Goal: Task Accomplishment & Management: Complete application form

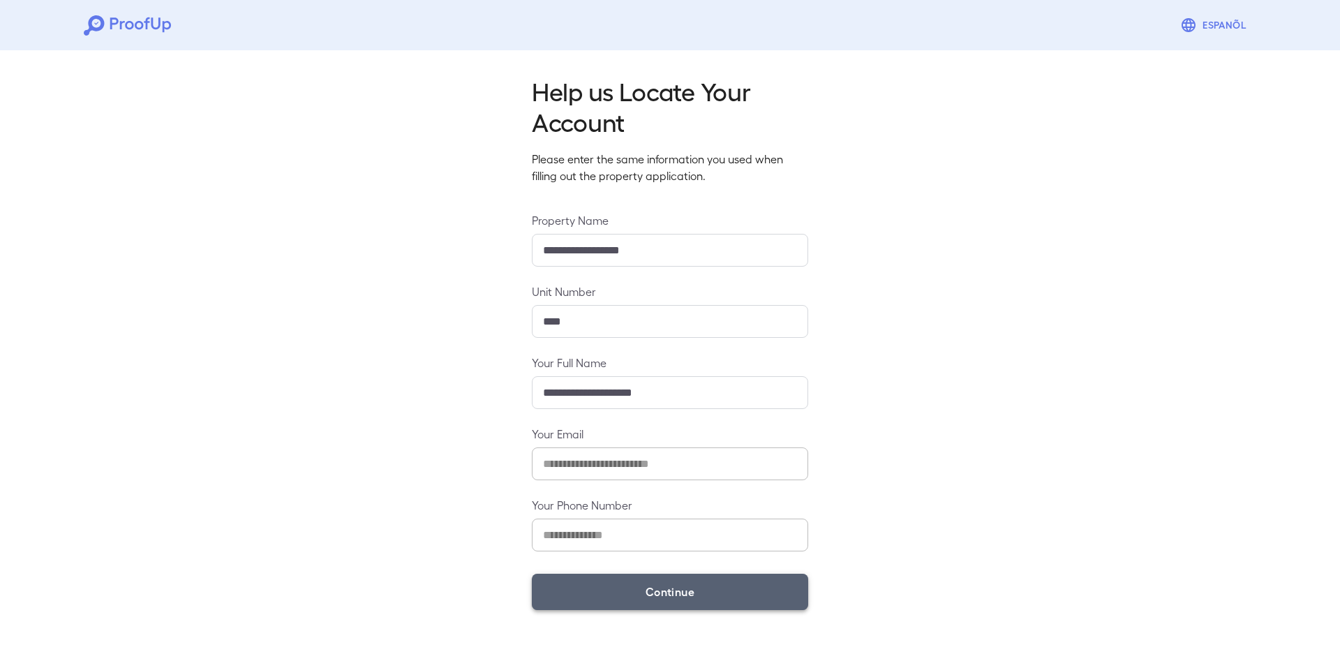
click at [678, 587] on button "Continue" at bounding box center [670, 592] width 276 height 36
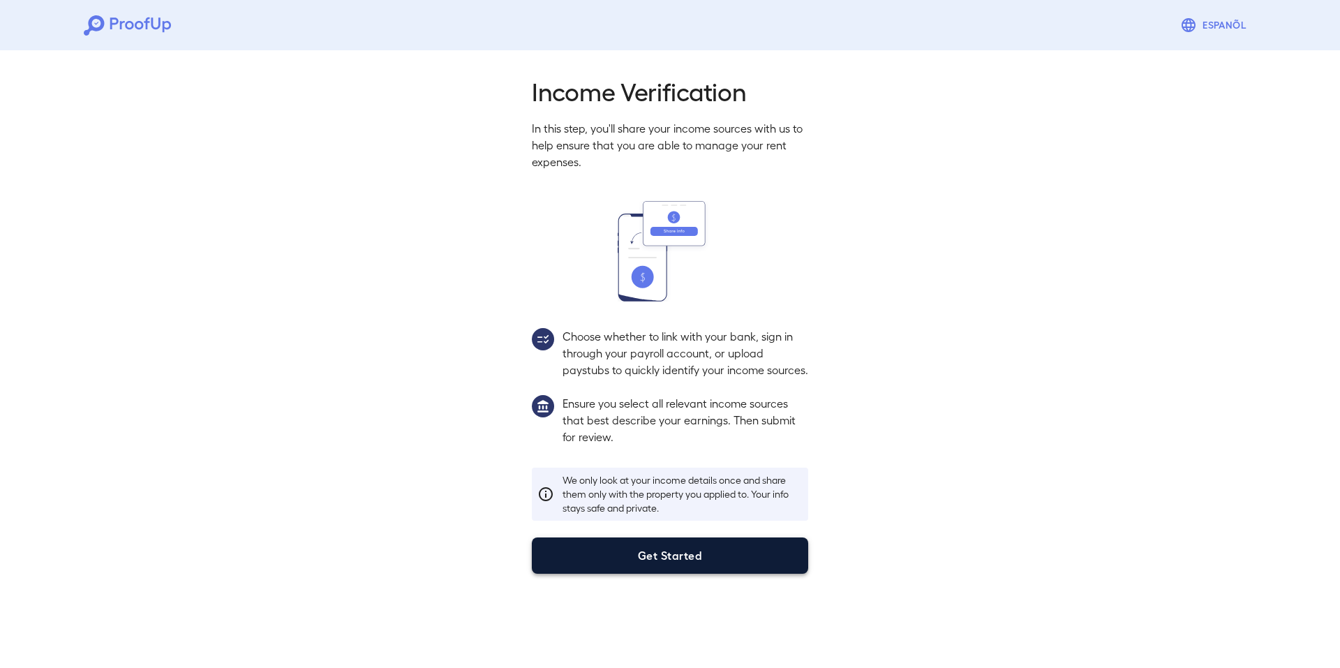
click at [697, 574] on button "Get Started" at bounding box center [670, 555] width 276 height 36
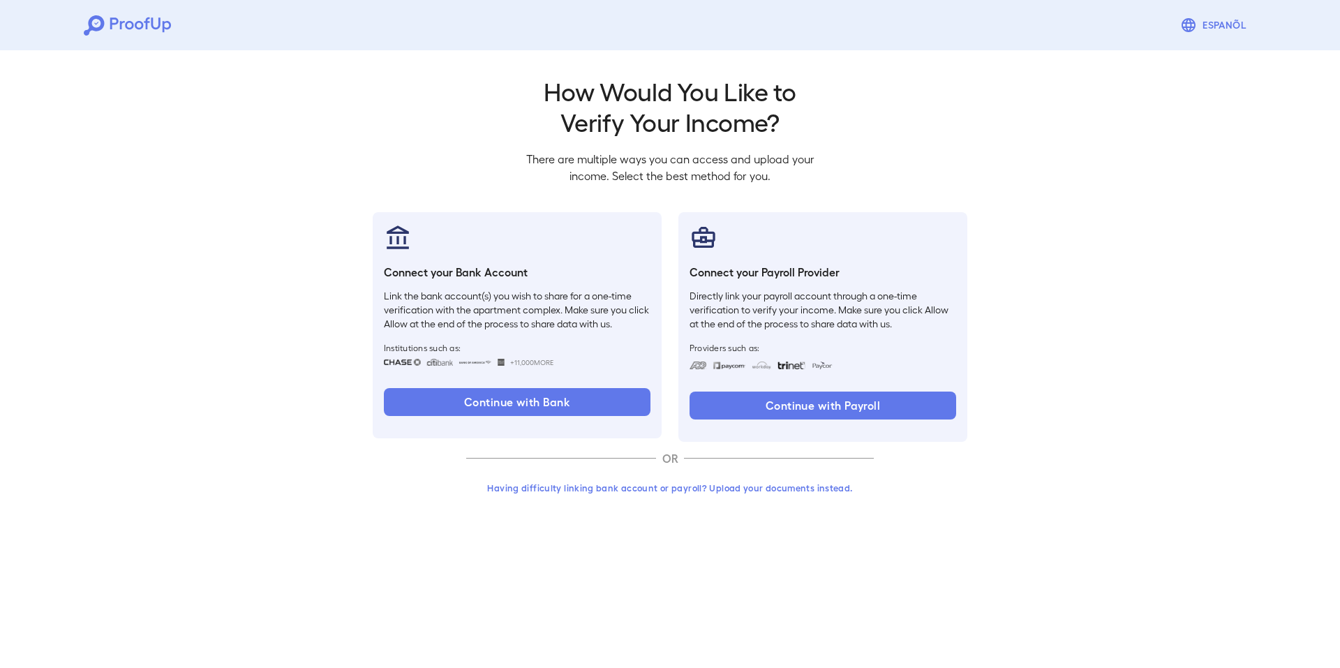
click at [666, 493] on button "Having difficulty linking bank account or payroll? Upload your documents instea…" at bounding box center [670, 487] width 408 height 25
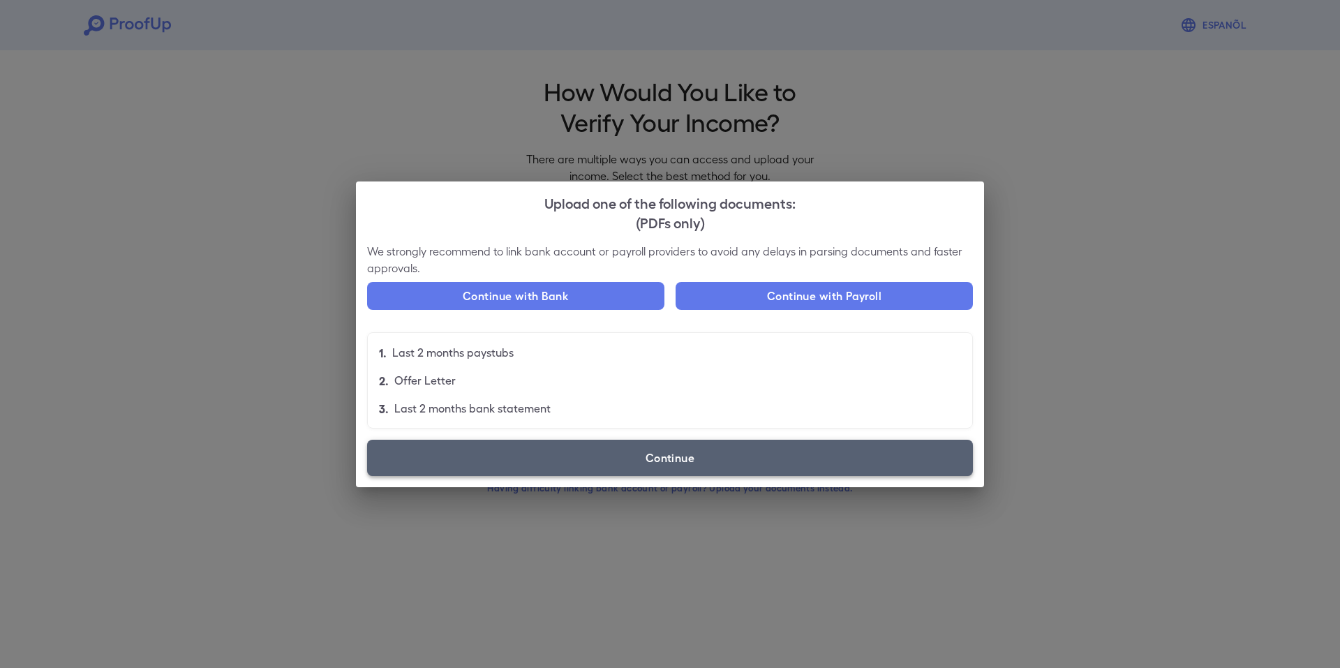
click at [640, 458] on label "Continue" at bounding box center [670, 458] width 606 height 36
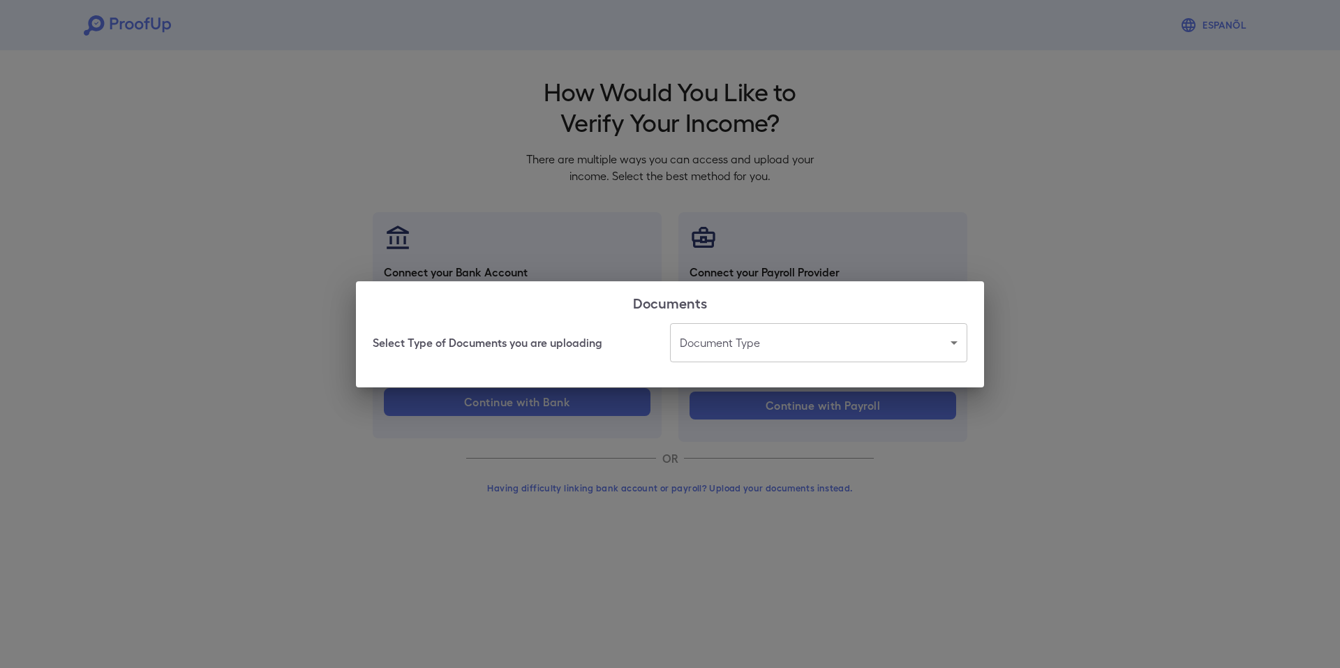
click at [745, 343] on body "Espanõl Go back How Would You Like to Verify Your Income? There are multiple wa…" at bounding box center [670, 266] width 1340 height 533
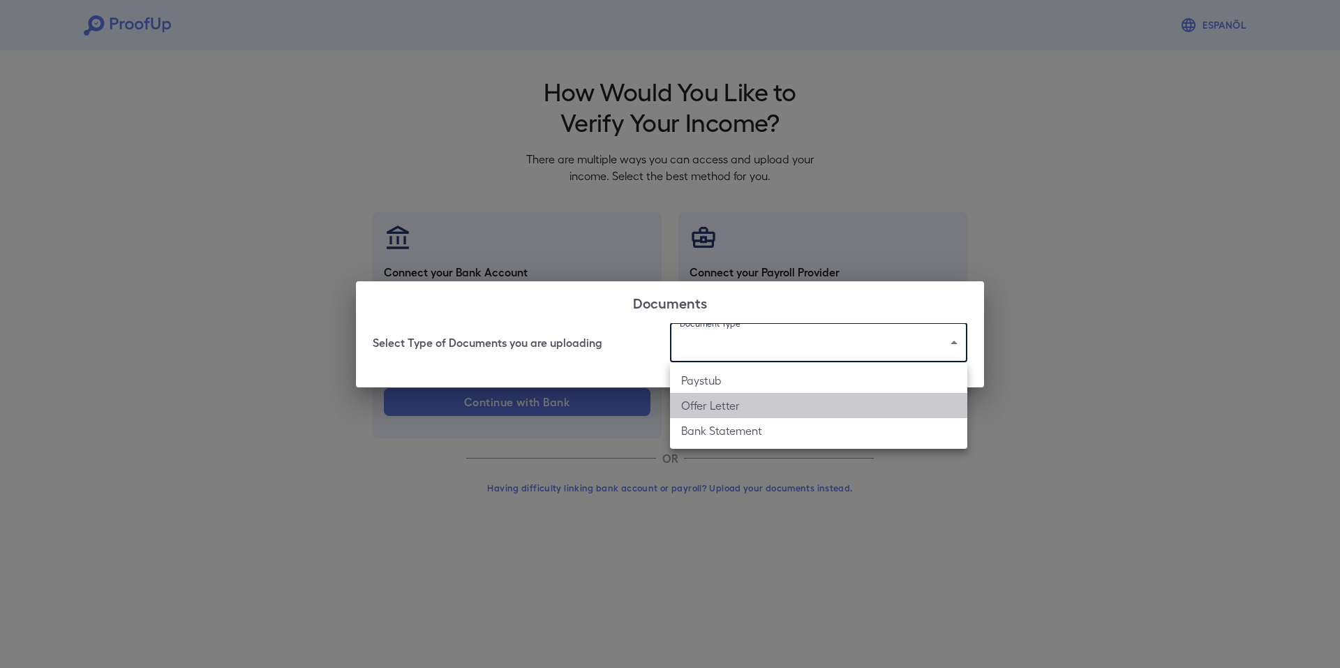
click at [734, 403] on li "Offer Letter" at bounding box center [818, 405] width 297 height 25
type input "**********"
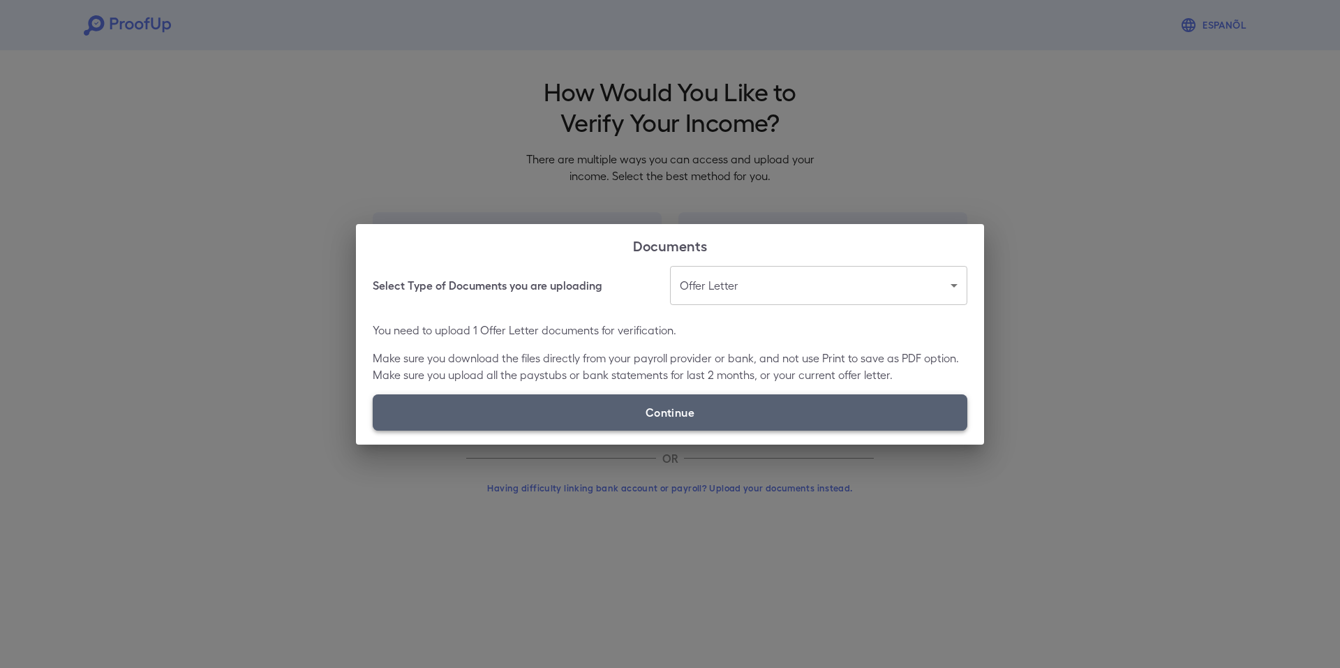
click at [670, 417] on label "Continue" at bounding box center [670, 412] width 595 height 36
click at [373, 430] on input "Continue" at bounding box center [373, 430] width 1 height 1
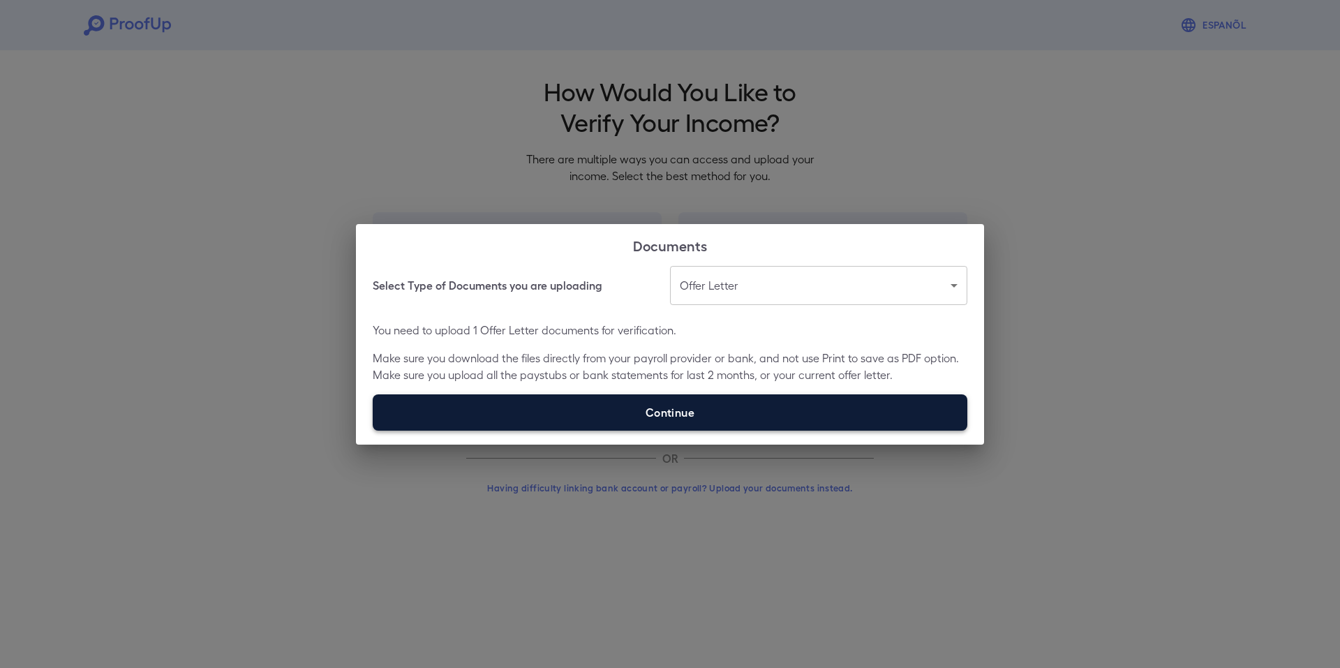
click at [823, 416] on label "Continue" at bounding box center [670, 412] width 595 height 36
click at [373, 430] on input "Continue" at bounding box center [373, 430] width 1 height 1
click at [724, 405] on label "Continue" at bounding box center [670, 412] width 595 height 36
click at [373, 430] on input "Continue" at bounding box center [373, 430] width 1 height 1
type input "**********"
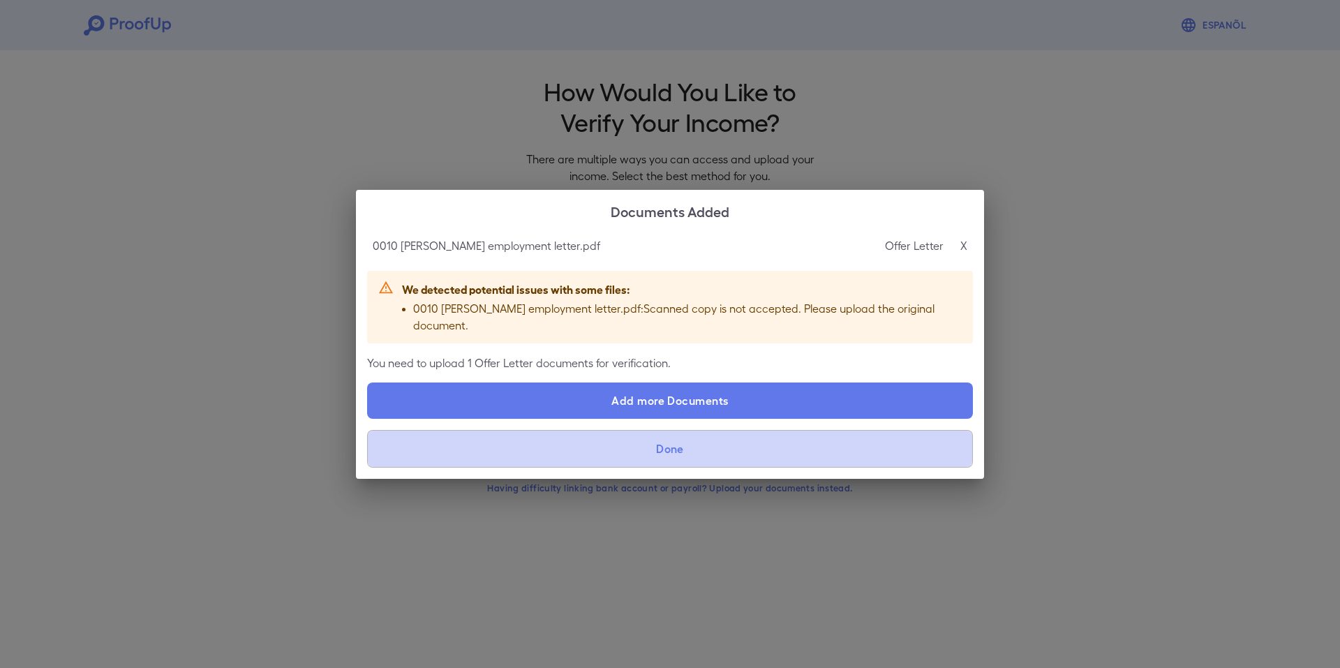
click at [642, 436] on button "Done" at bounding box center [670, 449] width 606 height 38
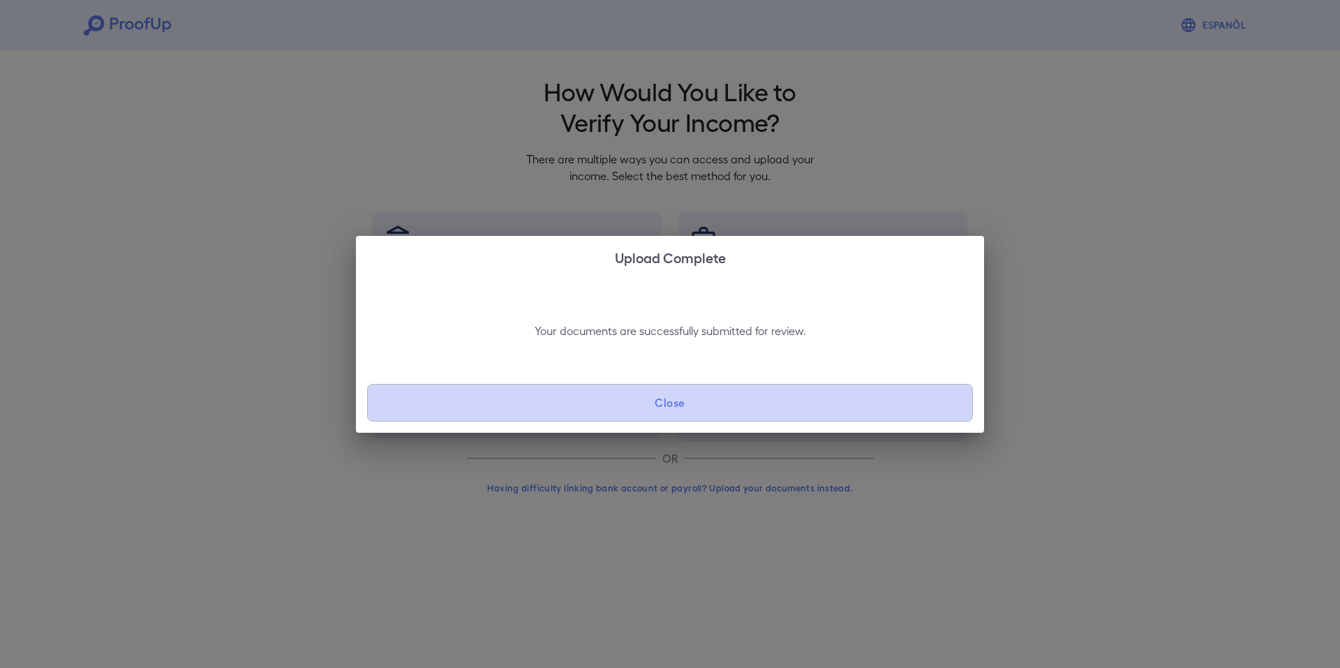
click at [691, 405] on button "Close" at bounding box center [670, 403] width 606 height 38
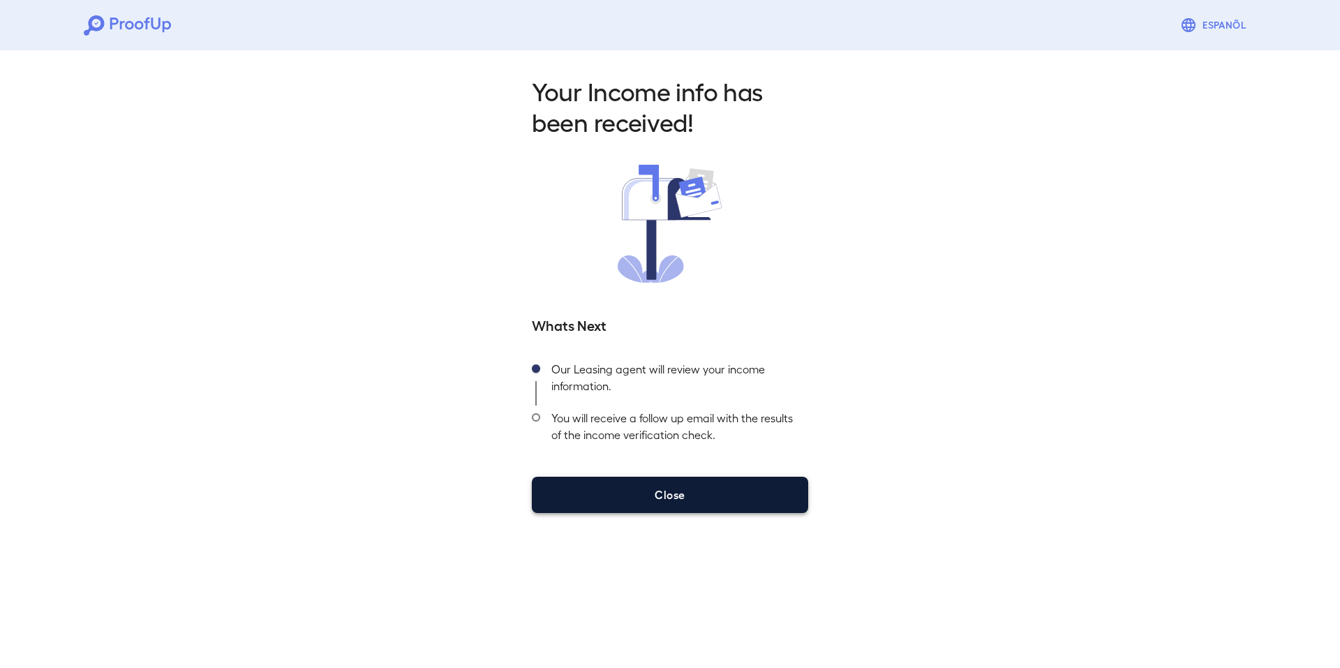
click at [677, 488] on button "Close" at bounding box center [670, 495] width 276 height 36
click at [673, 491] on button "Close" at bounding box center [670, 495] width 276 height 36
click at [703, 492] on button "Close" at bounding box center [670, 495] width 276 height 36
